Goal: Navigation & Orientation: Find specific page/section

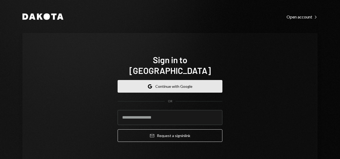
click at [190, 82] on button "Google Continue with Google" at bounding box center [169, 86] width 105 height 13
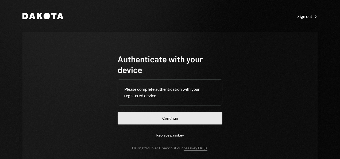
click at [176, 113] on button "Continue" at bounding box center [169, 118] width 105 height 13
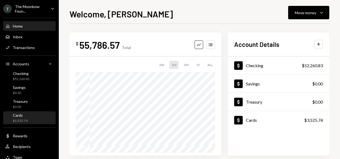
click at [23, 114] on div "Cards" at bounding box center [20, 115] width 15 height 5
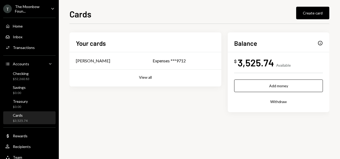
click at [146, 72] on div "Your cards Glenn Kennedy Expenses ***9712 View all" at bounding box center [145, 59] width 152 height 54
click at [145, 77] on button "View all" at bounding box center [145, 77] width 13 height 5
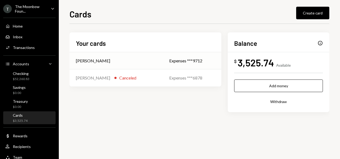
click at [191, 61] on div "Expenses ***9712" at bounding box center [192, 60] width 46 height 6
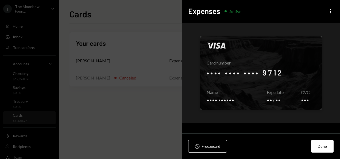
click at [299, 52] on div at bounding box center [260, 72] width 121 height 73
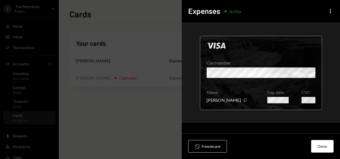
scroll to position [64, 0]
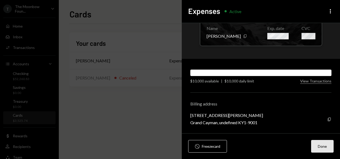
click at [325, 148] on button "Done" at bounding box center [322, 146] width 22 height 13
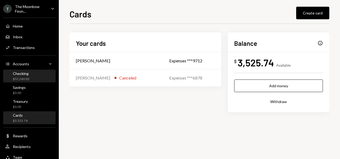
click at [25, 76] on div "Checking $52,260.83" at bounding box center [21, 76] width 17 height 10
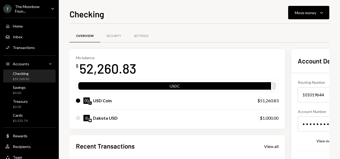
click at [33, 11] on div "The Moonbow Foun..." at bounding box center [31, 8] width 32 height 9
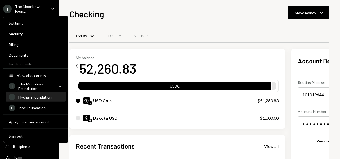
click at [34, 94] on div "H Hychain Foundation" at bounding box center [36, 96] width 54 height 9
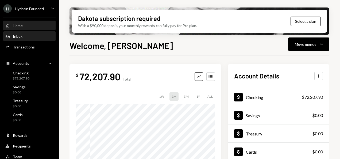
click at [15, 38] on div "Inbox" at bounding box center [18, 36] width 10 height 5
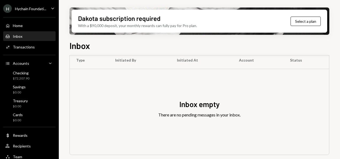
scroll to position [4, 0]
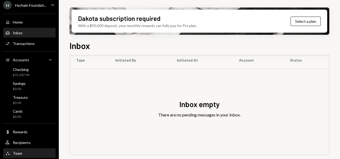
click at [21, 148] on div "Team Team" at bounding box center [29, 152] width 48 height 9
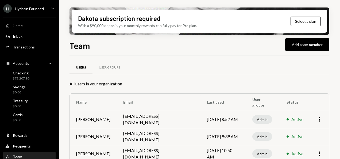
click at [26, 11] on div "Hychain Foundati..." at bounding box center [30, 8] width 31 height 5
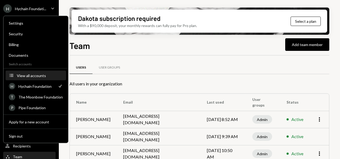
click at [32, 75] on div "View all accounts" at bounding box center [40, 75] width 46 height 5
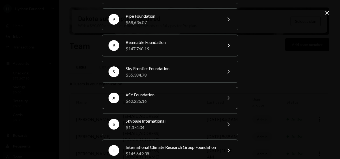
scroll to position [67, 0]
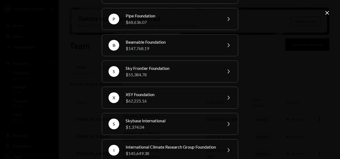
click at [329, 11] on icon "Close" at bounding box center [327, 13] width 6 height 6
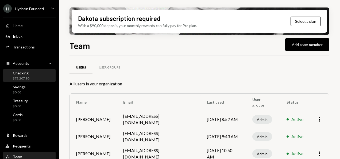
click at [22, 75] on div "Checking" at bounding box center [21, 72] width 17 height 5
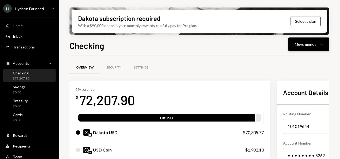
click at [318, 47] on icon "Caret Down" at bounding box center [321, 44] width 6 height 6
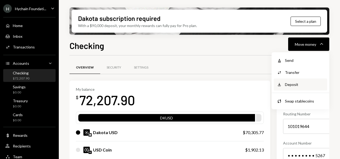
click at [293, 84] on div "Deposit" at bounding box center [304, 84] width 39 height 6
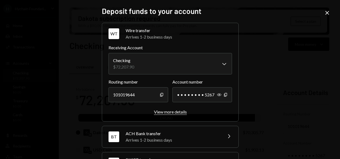
click at [179, 111] on div "View more details" at bounding box center [170, 111] width 33 height 5
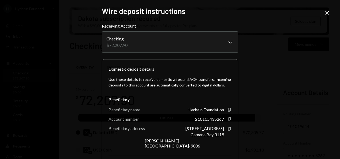
scroll to position [79, 0]
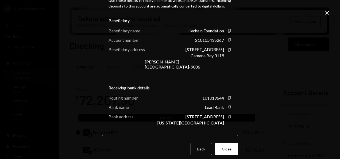
click at [327, 14] on icon "Close" at bounding box center [327, 13] width 6 height 6
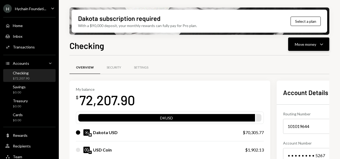
click at [292, 46] on button "Move money Caret Down" at bounding box center [308, 43] width 41 height 13
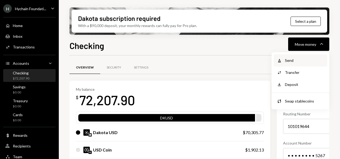
click at [296, 62] on div "Send" at bounding box center [304, 60] width 39 height 6
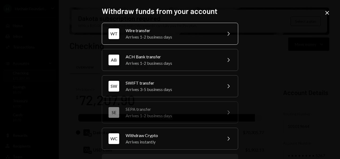
click at [150, 40] on div "Arrives 1-2 business days" at bounding box center [171, 37] width 93 height 6
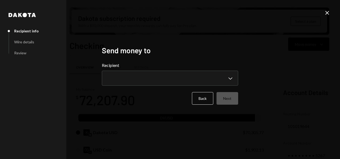
click at [324, 14] on icon "Close" at bounding box center [327, 13] width 6 height 6
